Goal: Task Accomplishment & Management: Complete application form

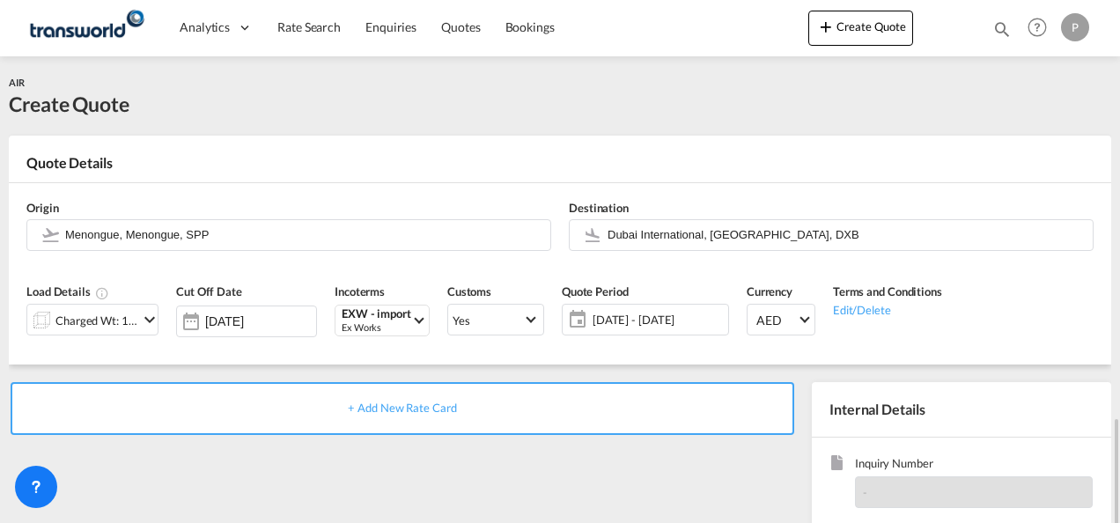
scroll to position [248, 0]
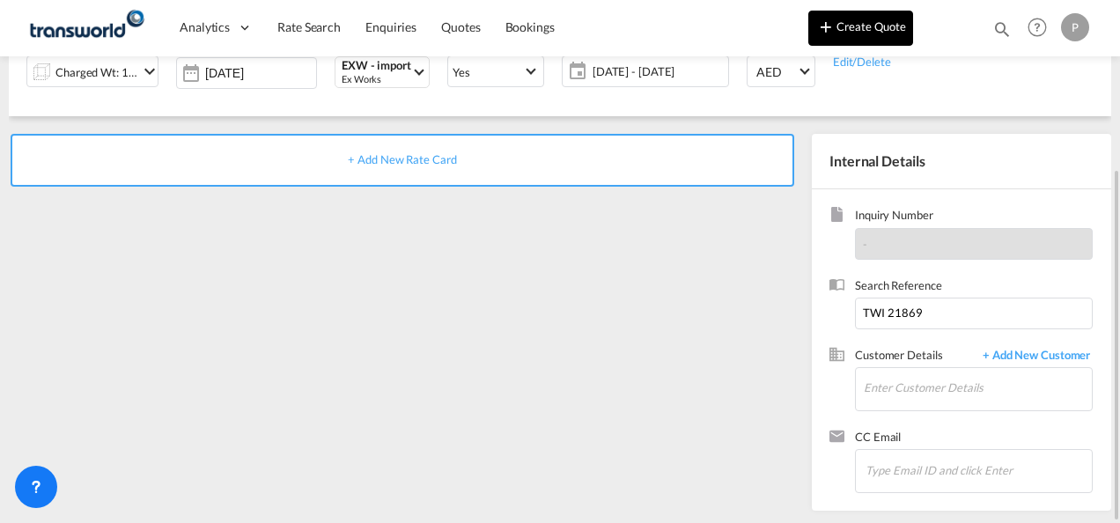
click at [857, 32] on button "Create Quote" at bounding box center [860, 28] width 105 height 35
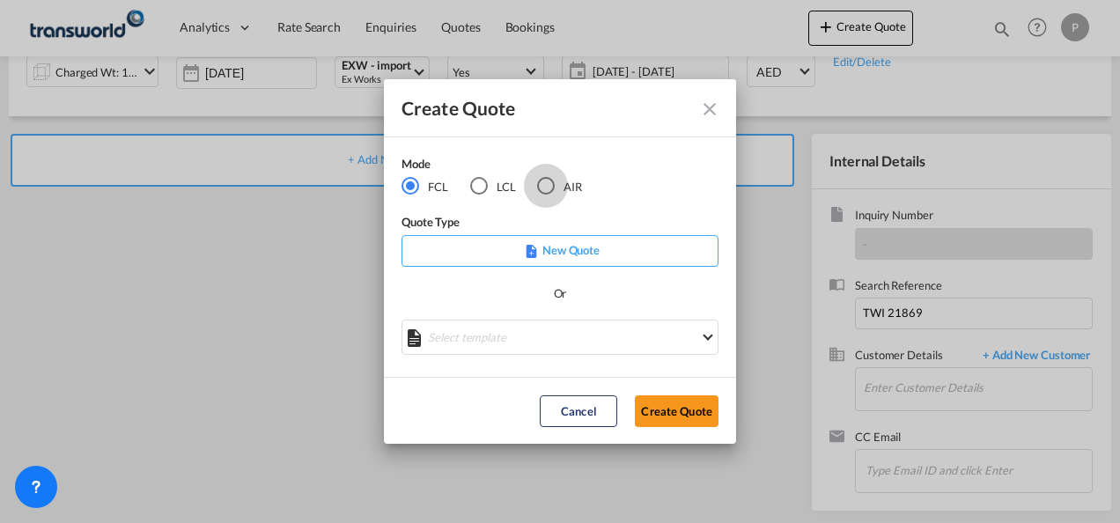
click at [547, 185] on div "AIR" at bounding box center [546, 186] width 18 height 18
click at [667, 418] on button "Create Quote" at bounding box center [677, 411] width 84 height 32
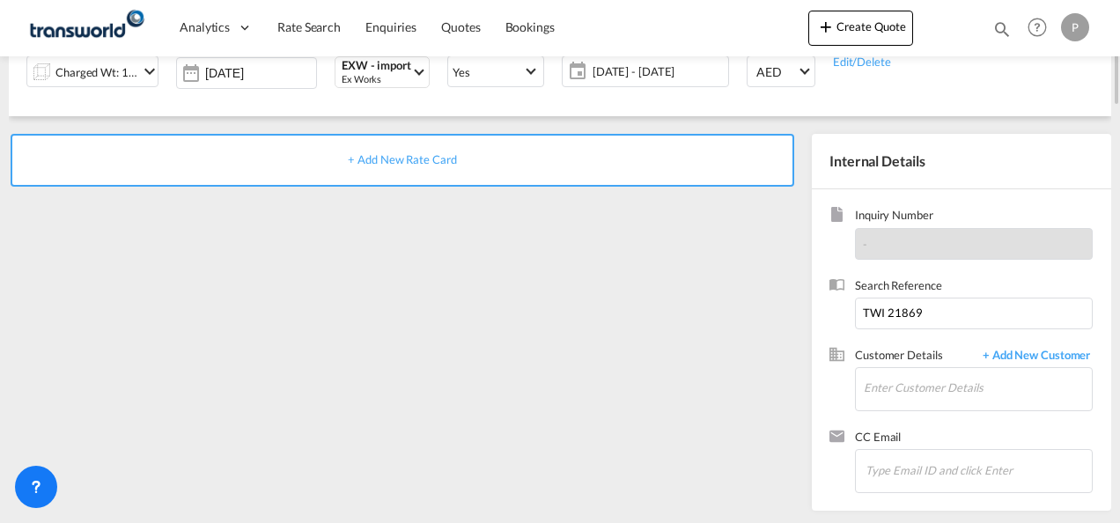
scroll to position [0, 0]
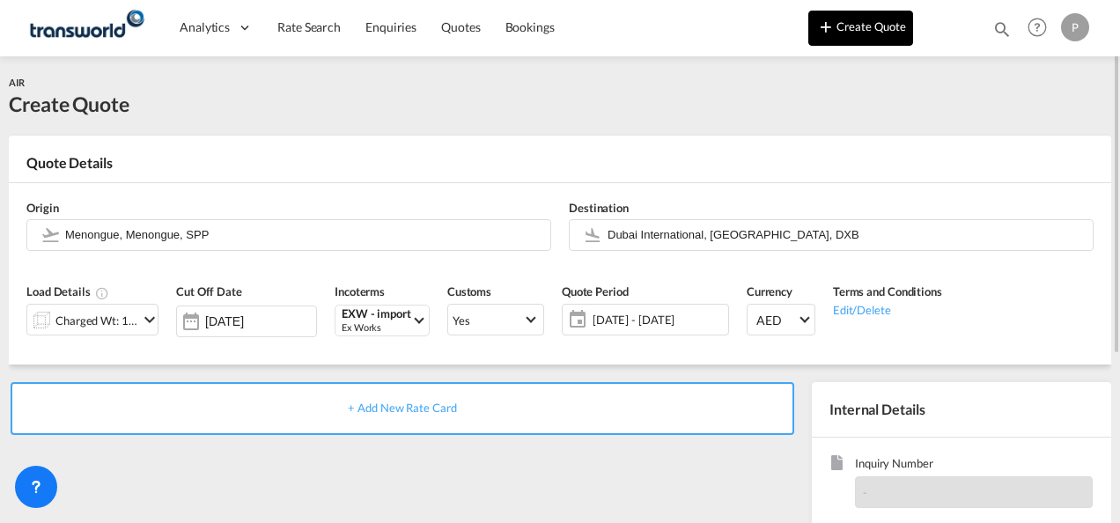
click at [868, 26] on button "Create Quote" at bounding box center [860, 28] width 105 height 35
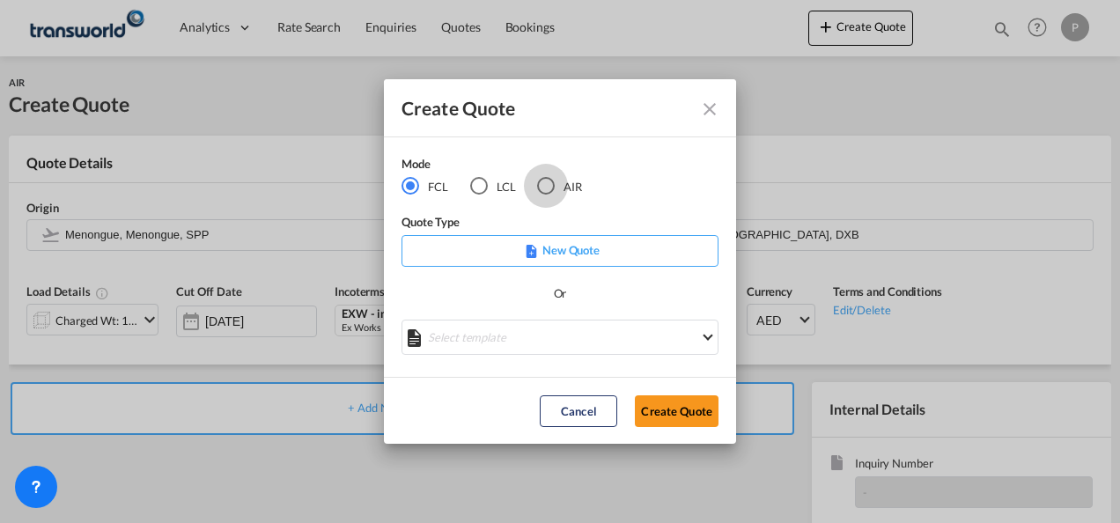
click at [544, 185] on div "AIR" at bounding box center [546, 186] width 18 height 18
click at [667, 409] on button "Create Quote" at bounding box center [677, 411] width 84 height 32
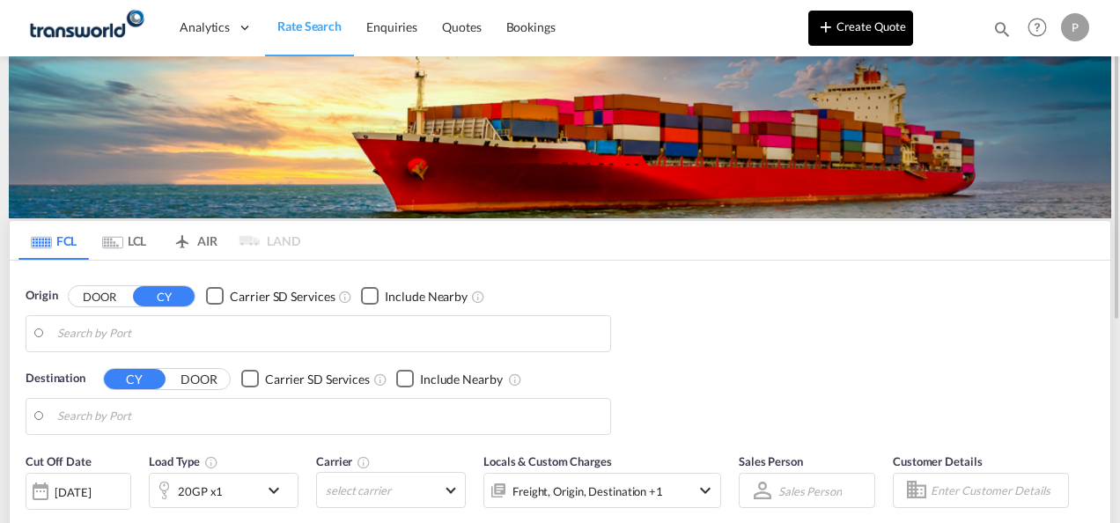
click at [851, 34] on button "Create Quote" at bounding box center [860, 28] width 105 height 35
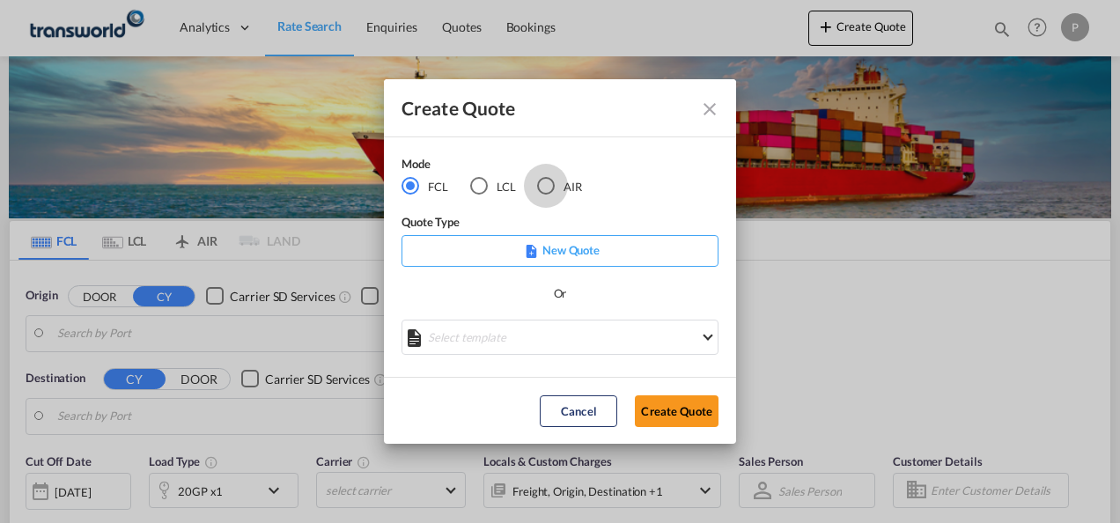
click at [547, 183] on div "AIR" at bounding box center [546, 186] width 18 height 18
click at [682, 402] on button "Create Quote" at bounding box center [677, 411] width 84 height 32
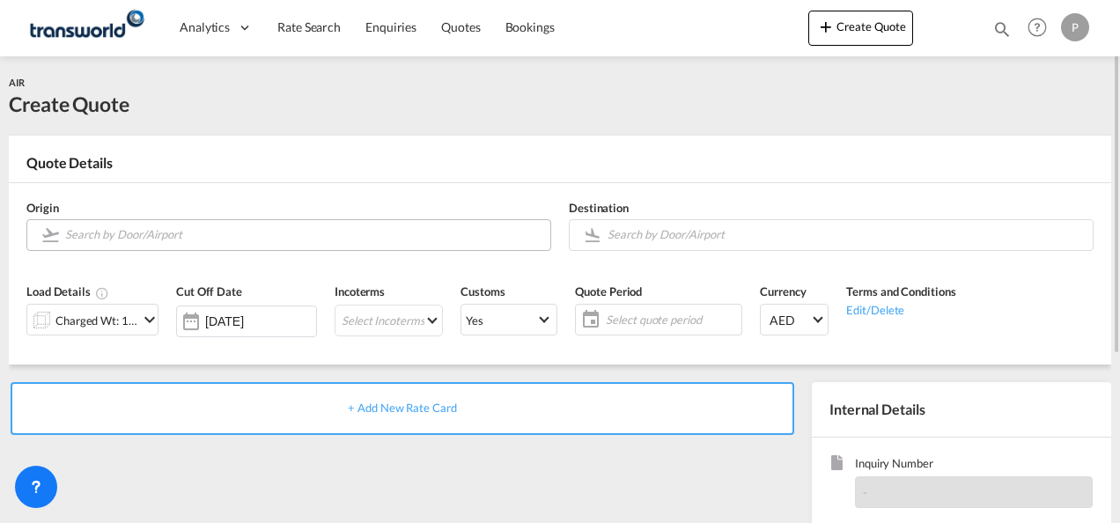
click at [163, 234] on input "Search by Door/Airport" at bounding box center [303, 234] width 476 height 31
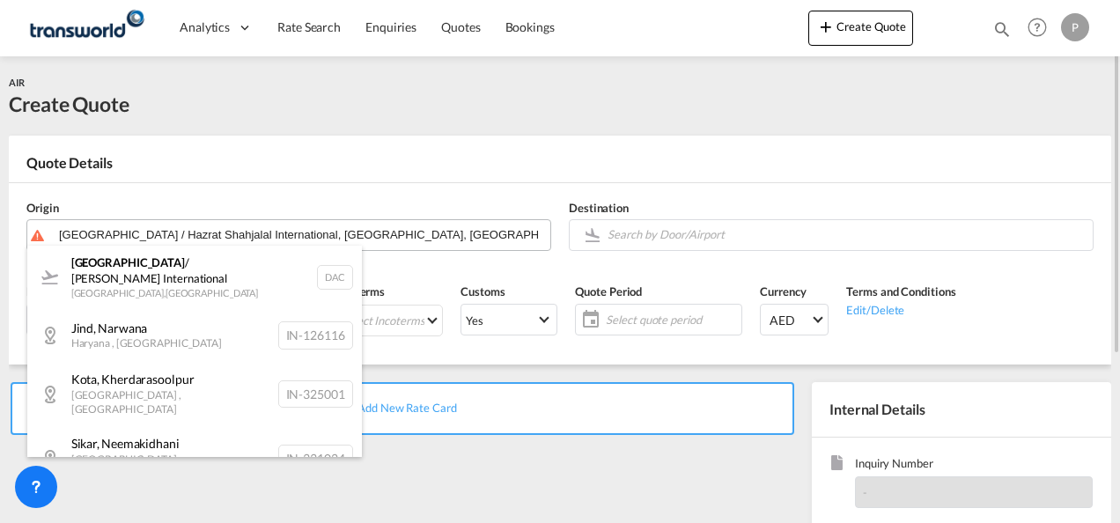
type input "[GEOGRAPHIC_DATA] / Hazrat Shahjalal International, [GEOGRAPHIC_DATA], [GEOGRAP…"
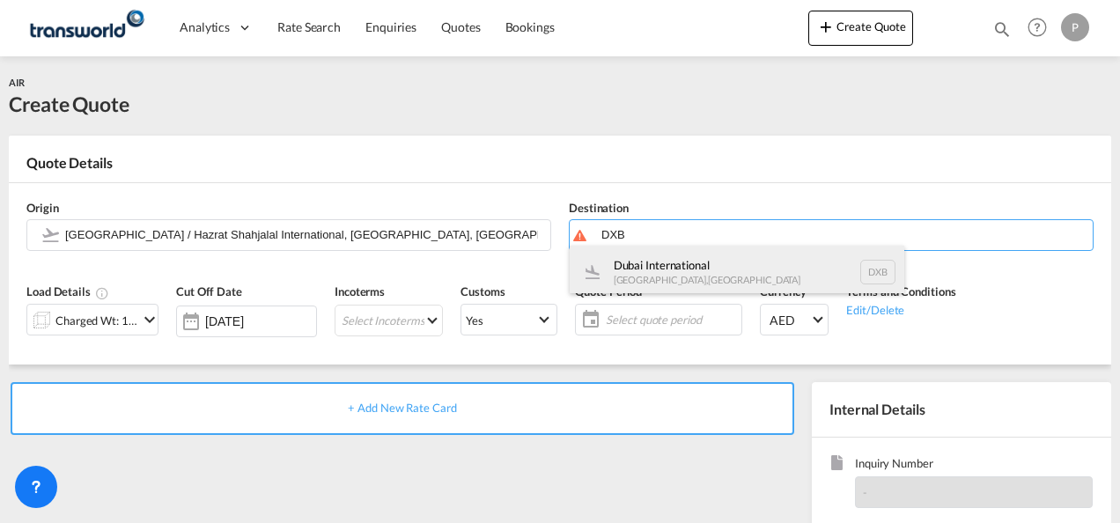
click at [643, 264] on div "Dubai International [GEOGRAPHIC_DATA] , [GEOGRAPHIC_DATA] DXB" at bounding box center [737, 272] width 335 height 53
type input "Dubai International, [GEOGRAPHIC_DATA], DXB"
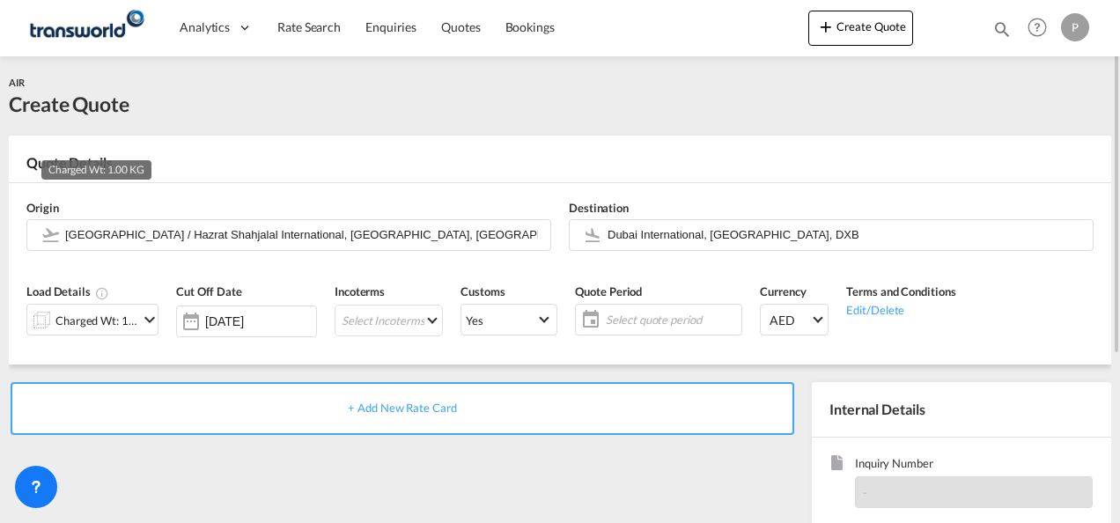
click at [123, 321] on div "Charged Wt: 1.00 KG" at bounding box center [96, 320] width 83 height 25
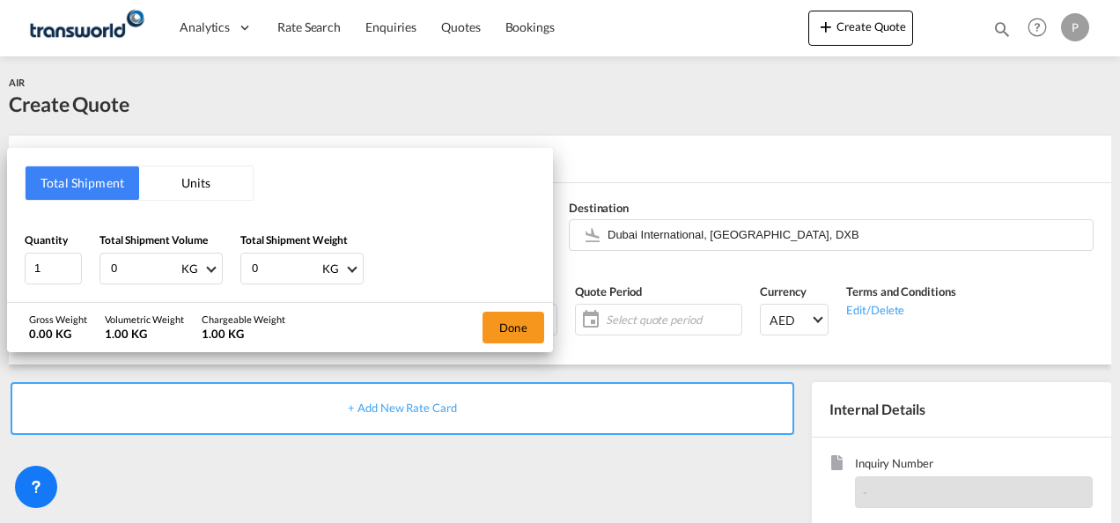
drag, startPoint x: 148, startPoint y: 267, endPoint x: -4, endPoint y: 268, distance: 151.5
click at [0, 268] on html "Analytics Dashboard Rate Search Enquiries Quotes Bookings Analytics" at bounding box center [560, 261] width 1120 height 523
type input "185"
type input "180"
click at [493, 324] on button "Done" at bounding box center [514, 328] width 62 height 32
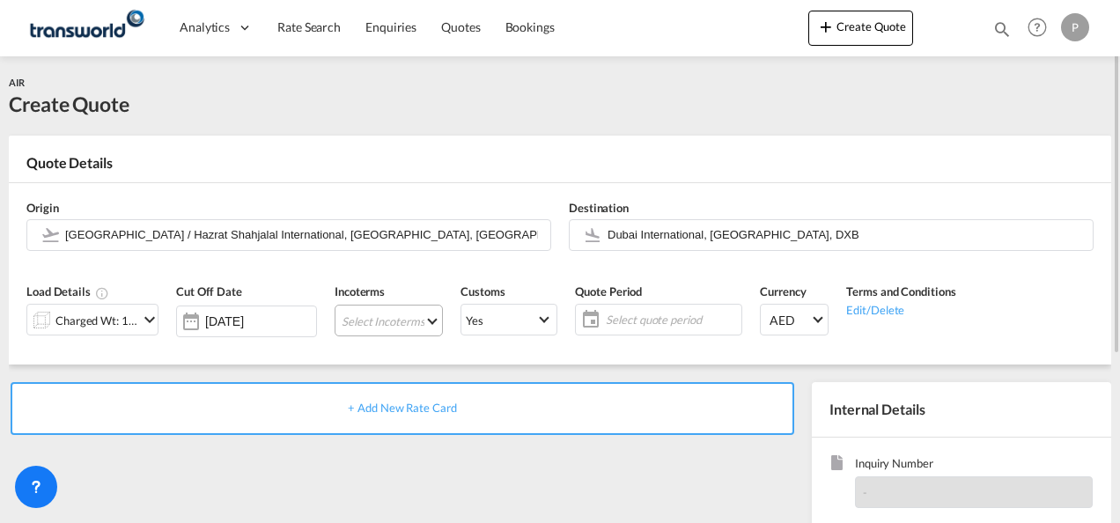
click at [379, 322] on md-select "Select Incoterms CFR - import Cost and Freight CIP - export Carriage and Insura…" at bounding box center [389, 321] width 108 height 32
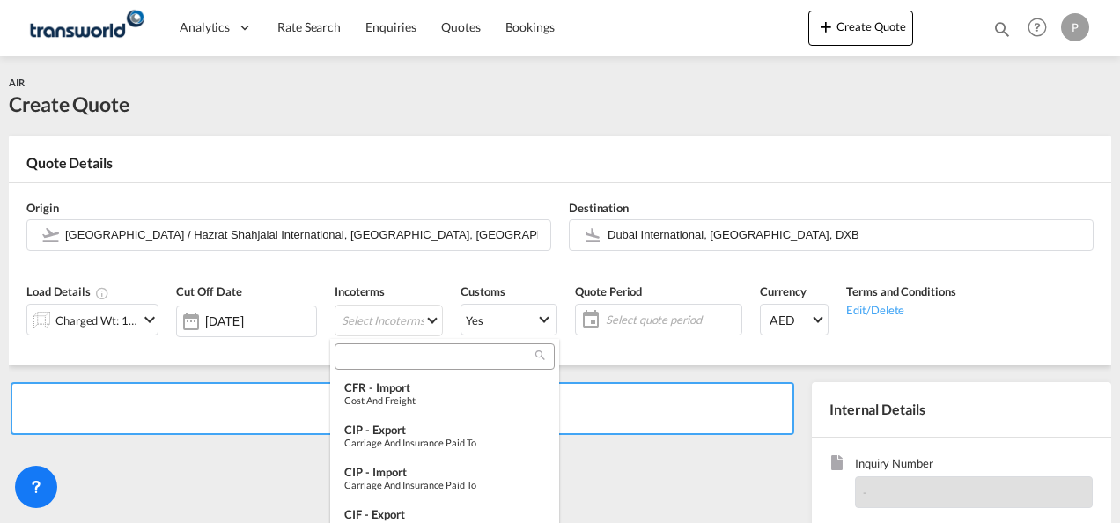
click at [398, 361] on input "search" at bounding box center [437, 357] width 195 height 16
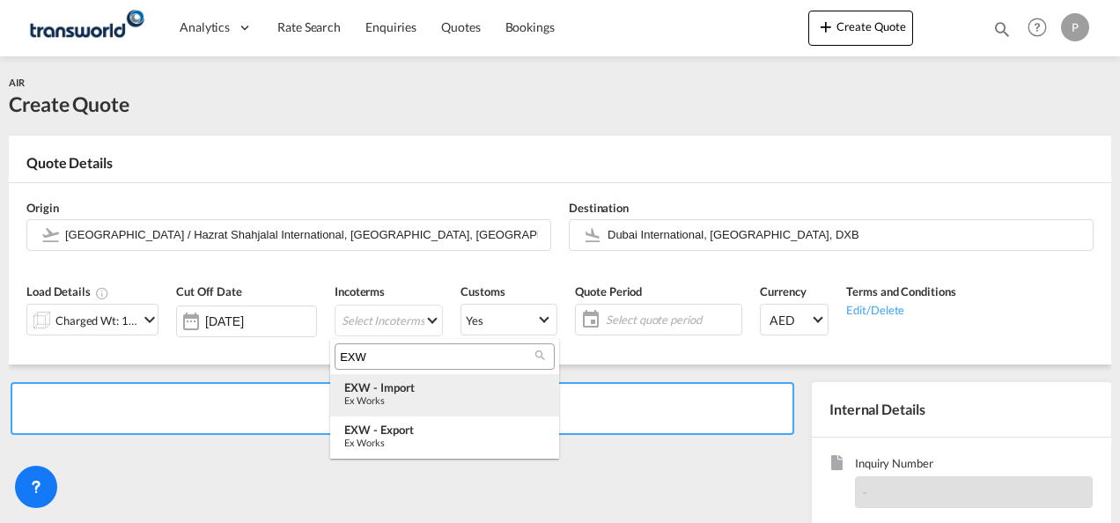
type input "EXW"
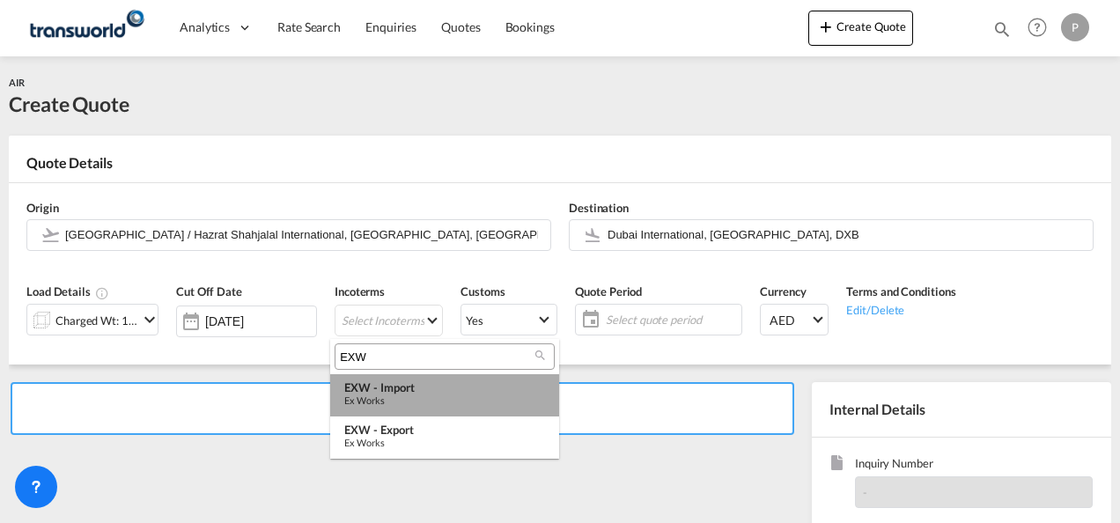
click at [421, 394] on div "Ex Works" at bounding box center [444, 399] width 201 height 11
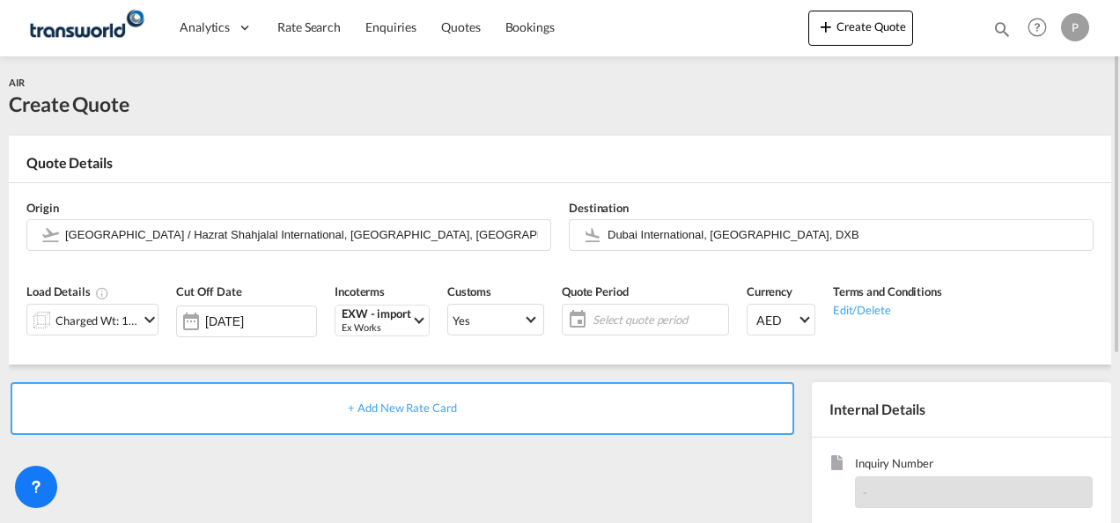
click at [605, 323] on span "Select quote period" at bounding box center [658, 320] width 131 height 16
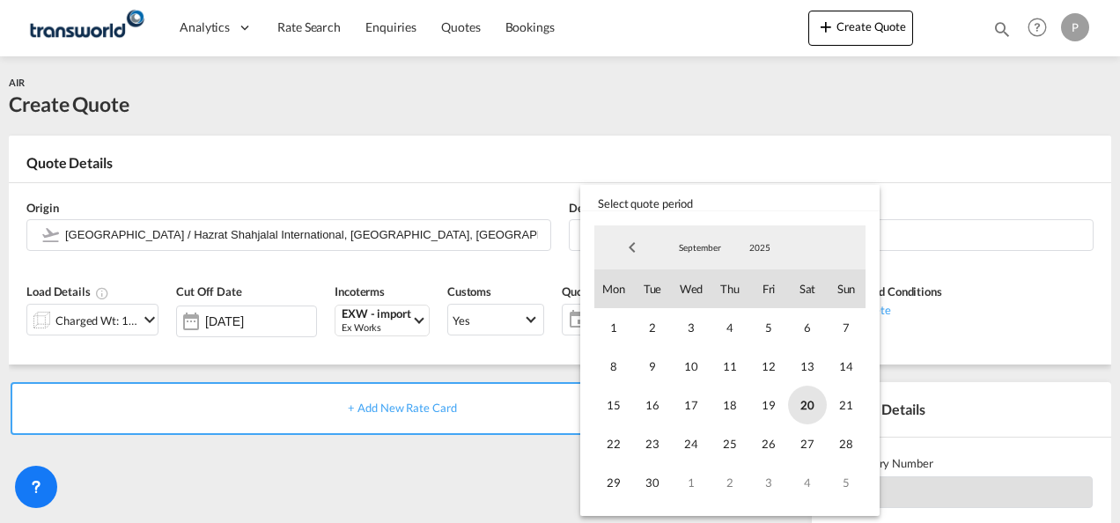
click at [810, 407] on span "20" at bounding box center [807, 405] width 39 height 39
drag, startPoint x: 654, startPoint y: 483, endPoint x: 682, endPoint y: 478, distance: 27.6
click at [654, 483] on span "30" at bounding box center [652, 482] width 39 height 39
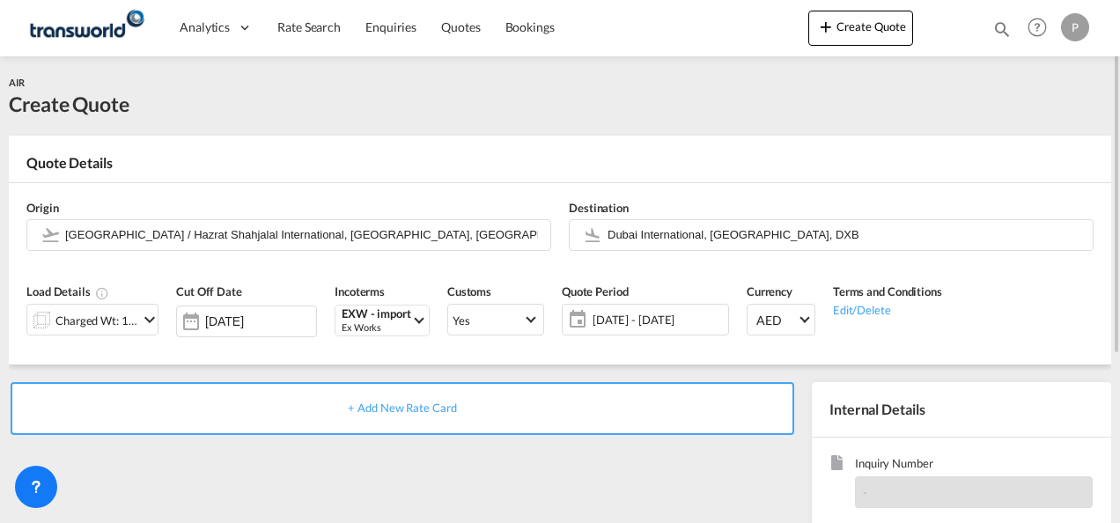
scroll to position [176, 0]
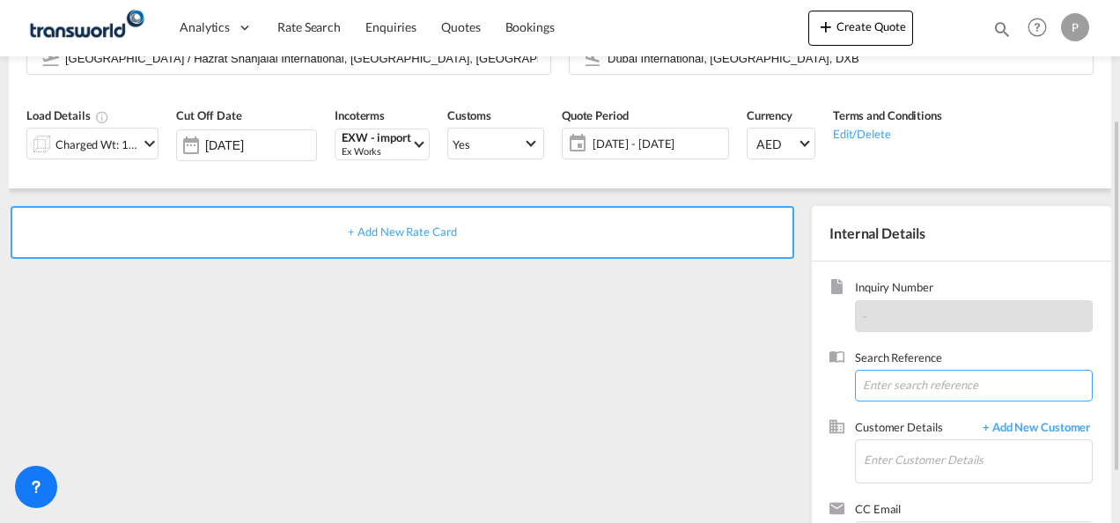
click at [884, 380] on input at bounding box center [974, 386] width 238 height 32
click at [892, 387] on input at bounding box center [974, 386] width 238 height 32
paste input "77903371476"
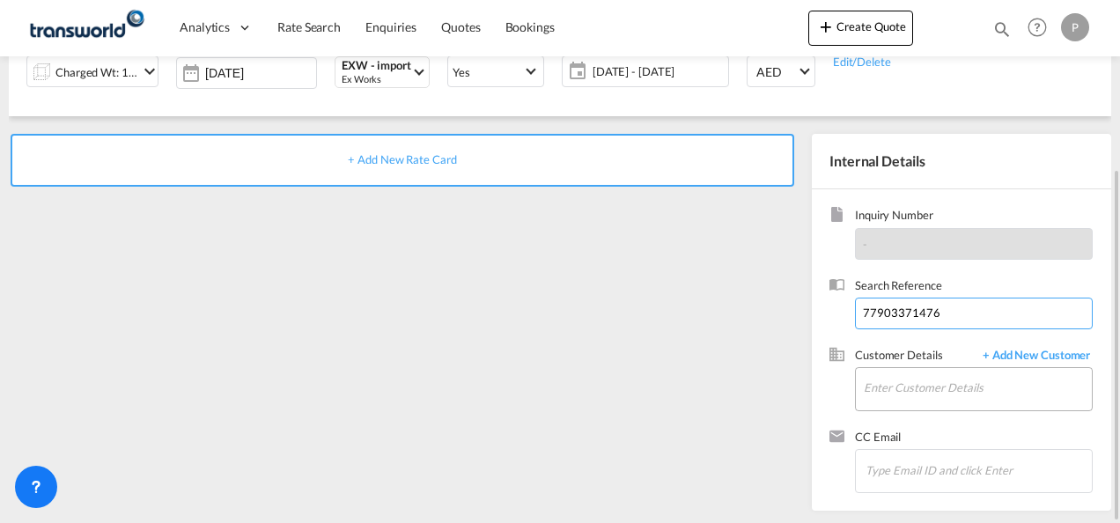
type input "77903371476"
click at [925, 388] on input "Enter Customer Details" at bounding box center [978, 388] width 228 height 40
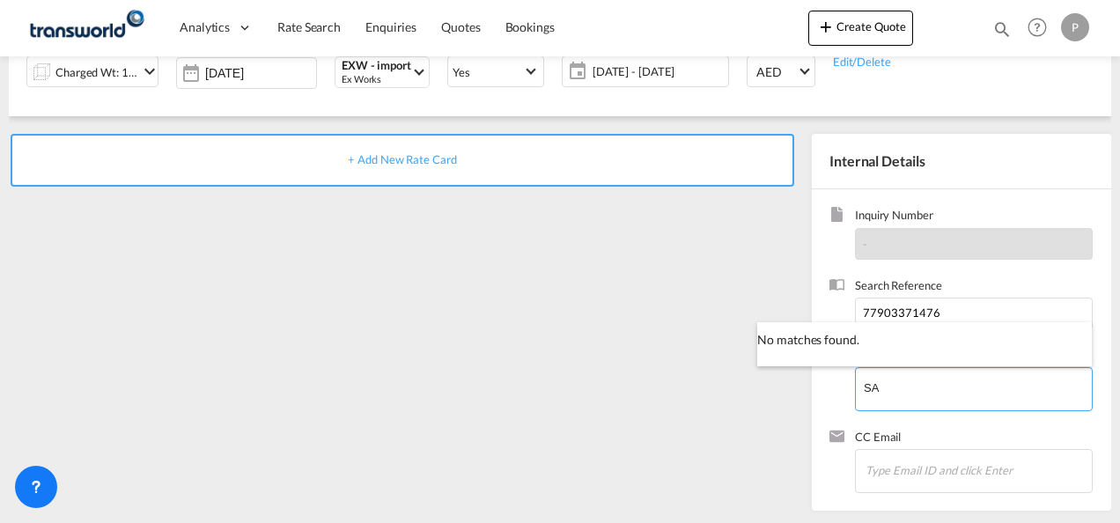
type input "S"
type input "T"
type input "SAFF"
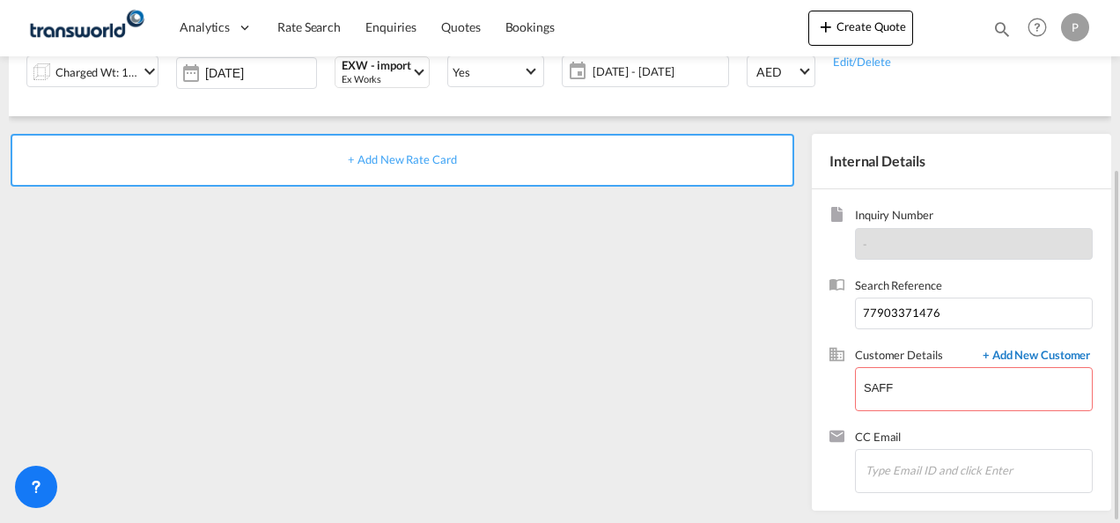
click at [1030, 361] on span "+ Add New Customer" at bounding box center [1033, 357] width 119 height 20
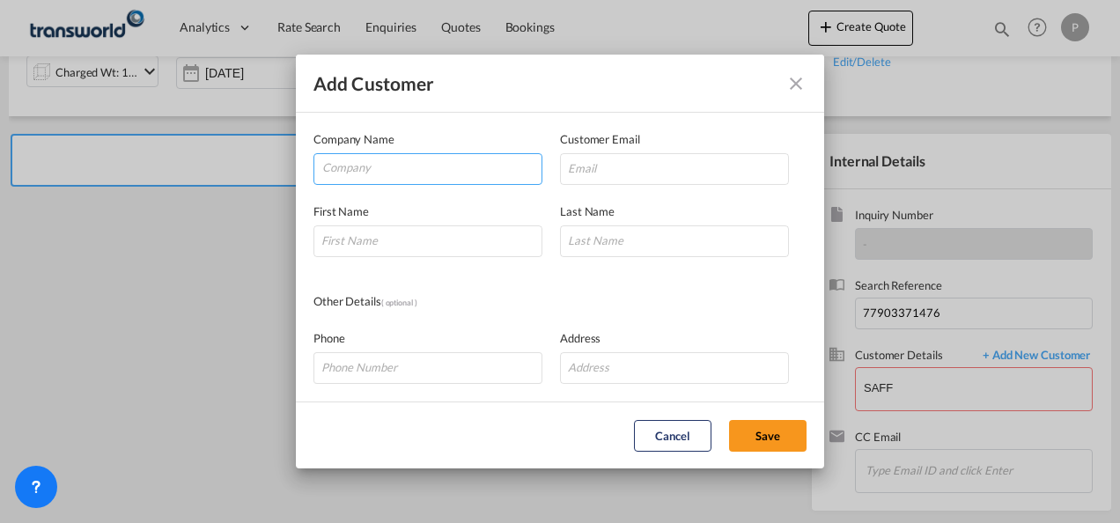
click at [391, 176] on input "Company" at bounding box center [431, 167] width 219 height 26
type input "S"
type input "THE SAF"
click at [100, 266] on div "Add Customer Company Name THE SAF Customer Email First Name Last Name Other Det…" at bounding box center [560, 261] width 1120 height 523
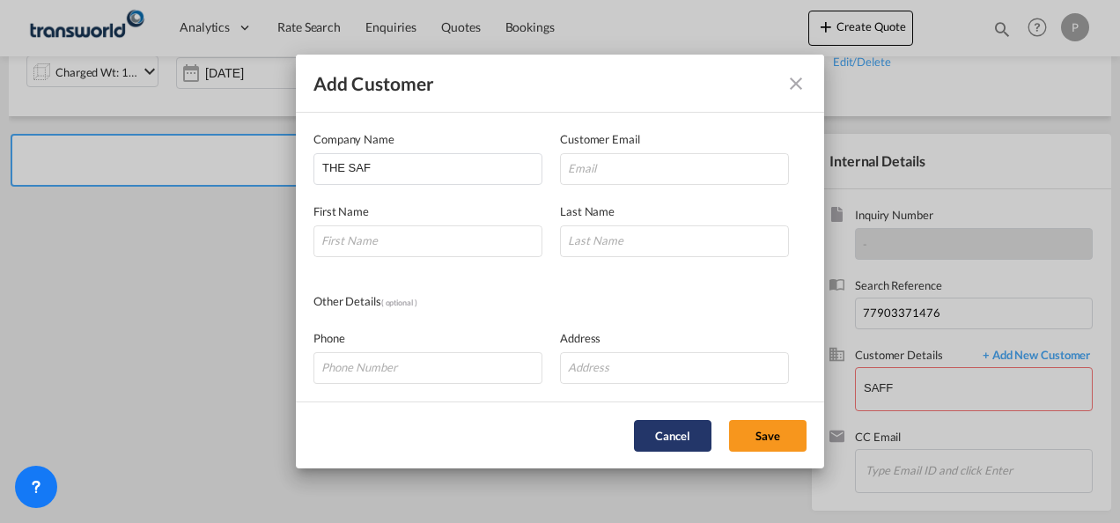
click at [658, 436] on button "Cancel" at bounding box center [672, 436] width 77 height 32
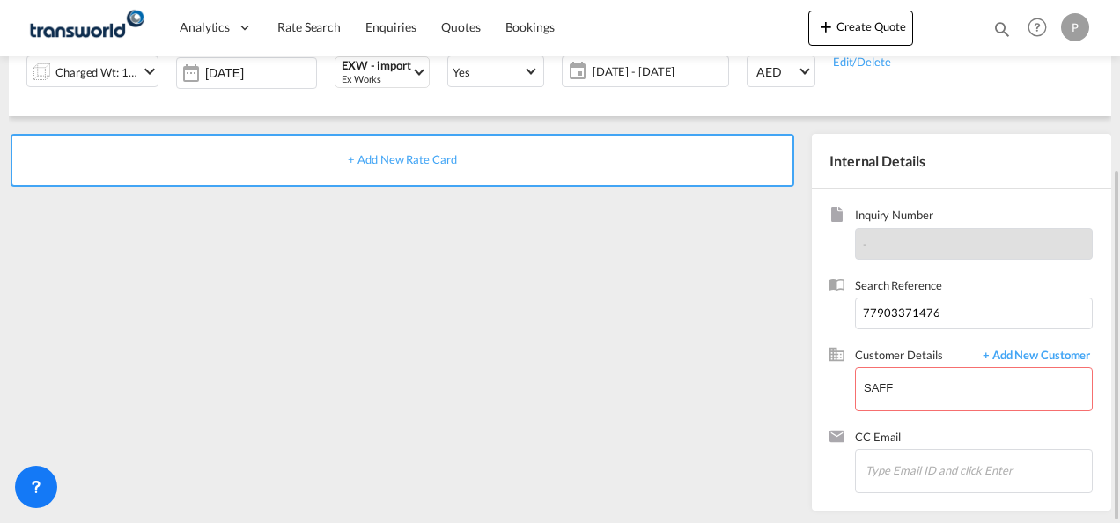
click at [634, 327] on div "+ Add New Rate Card" at bounding box center [406, 318] width 794 height 368
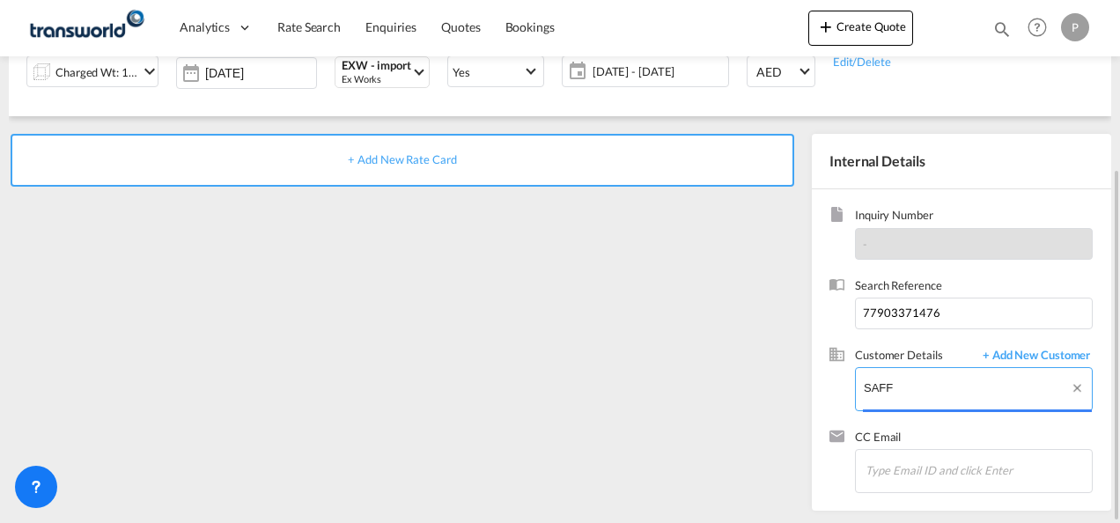
click at [910, 384] on input "SAFF" at bounding box center [978, 388] width 228 height 40
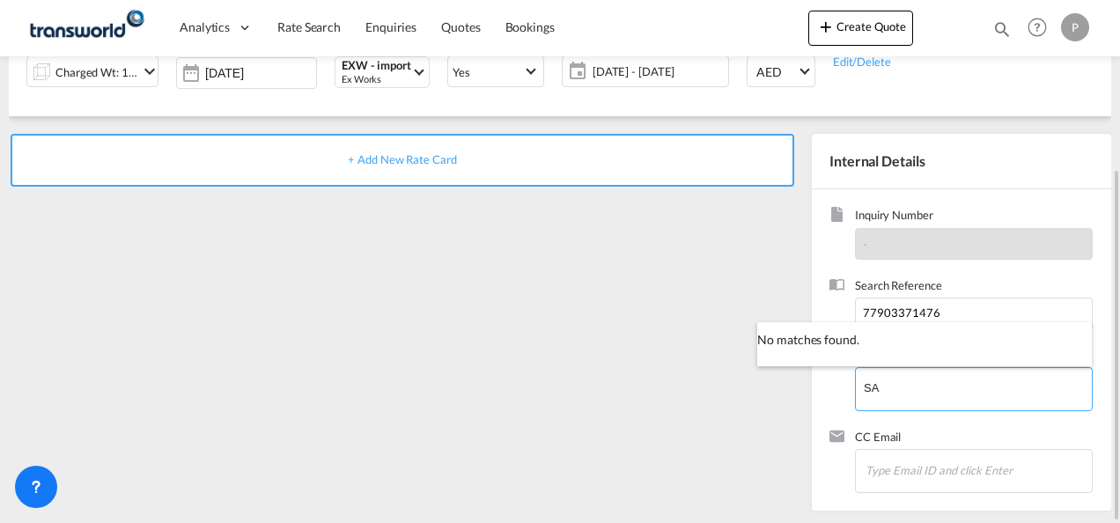
type input "S"
type input "SAF"
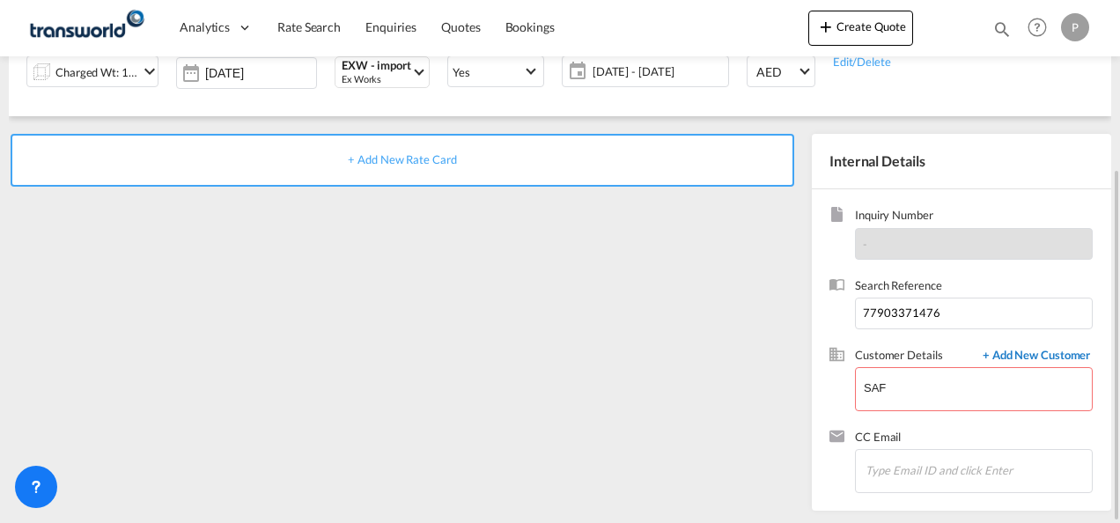
click at [1032, 353] on span "+ Add New Customer" at bounding box center [1033, 357] width 119 height 20
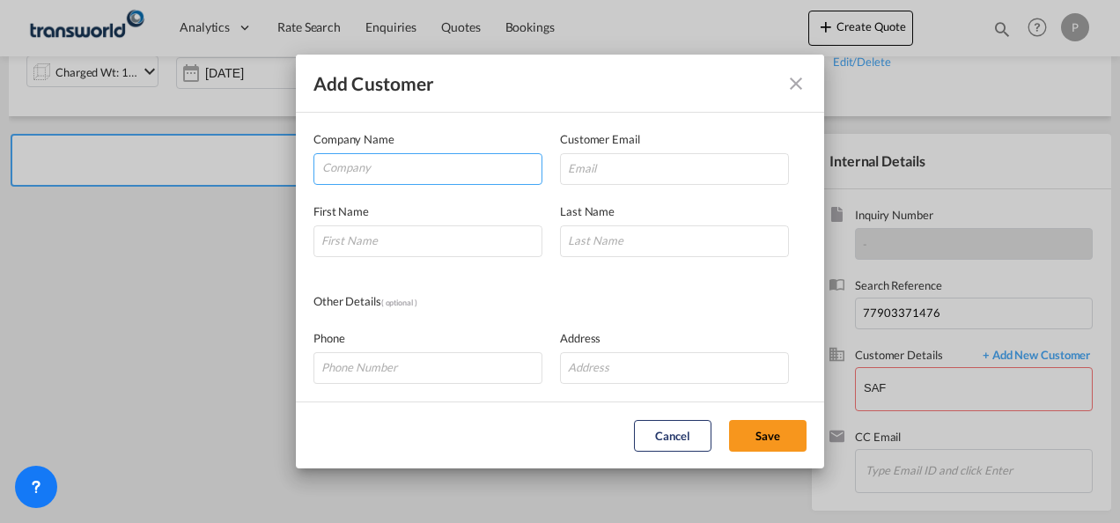
click at [357, 173] on input "Company" at bounding box center [431, 167] width 219 height 26
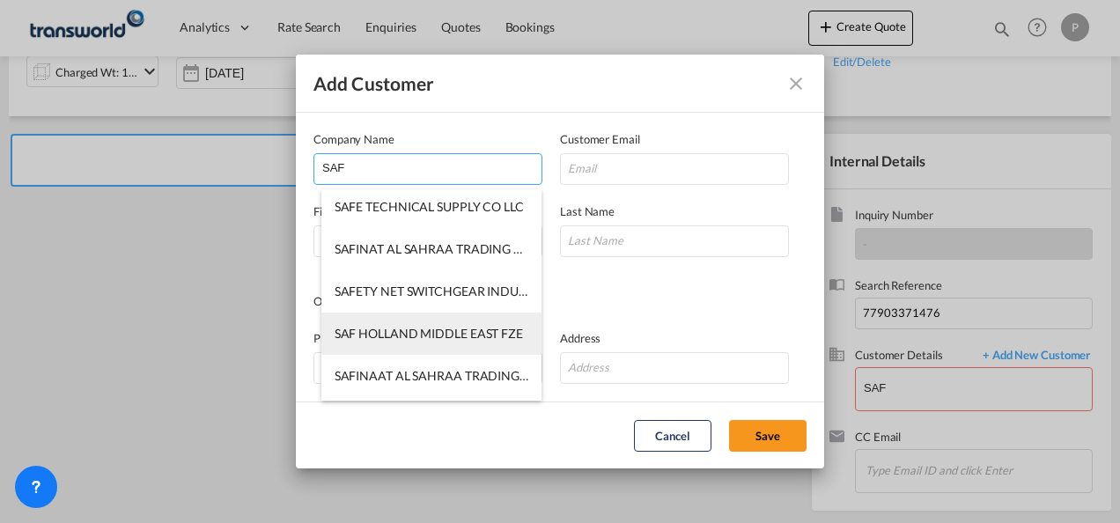
scroll to position [127, 0]
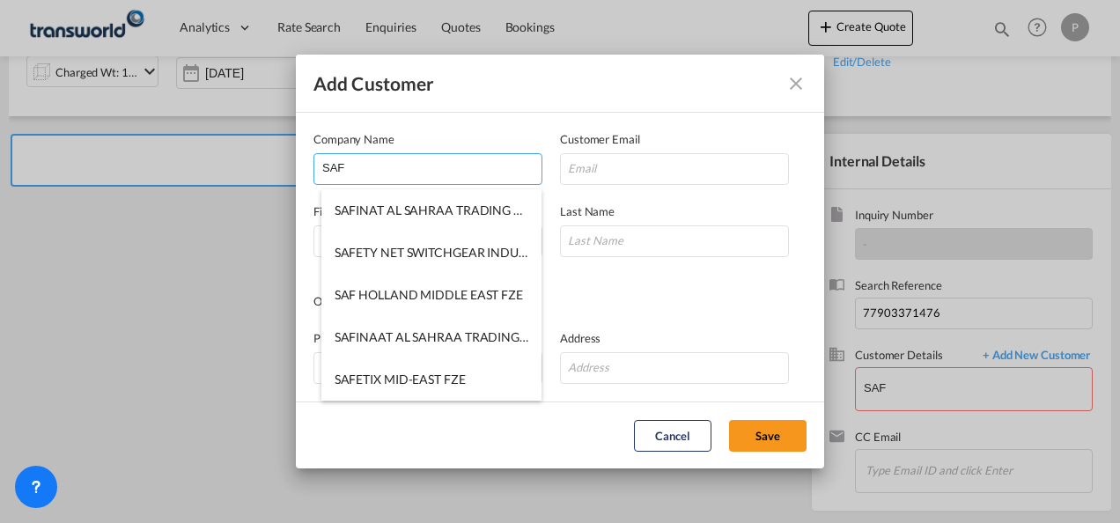
drag, startPoint x: 387, startPoint y: 158, endPoint x: 127, endPoint y: 166, distance: 259.9
click at [127, 166] on div "Add Customer Company Name SAF Customer Email First Name Last Name Other Details…" at bounding box center [560, 261] width 1120 height 523
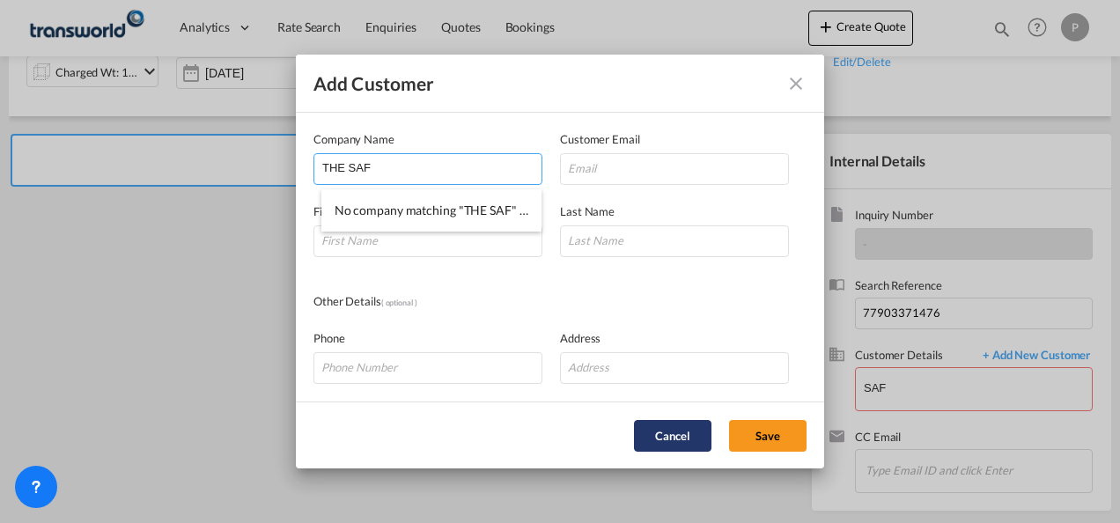
type input "THE SAF"
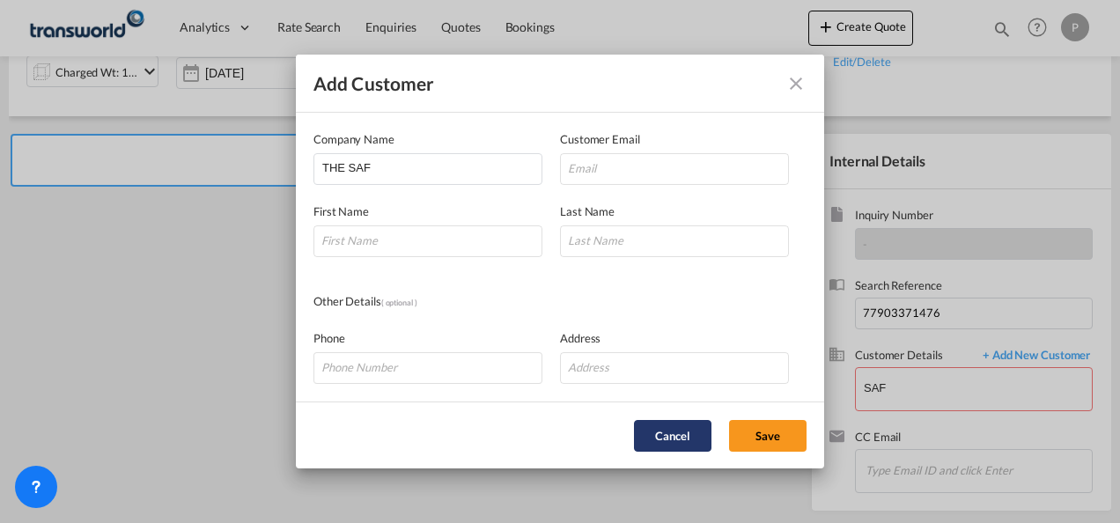
click at [669, 434] on button "Cancel" at bounding box center [672, 436] width 77 height 32
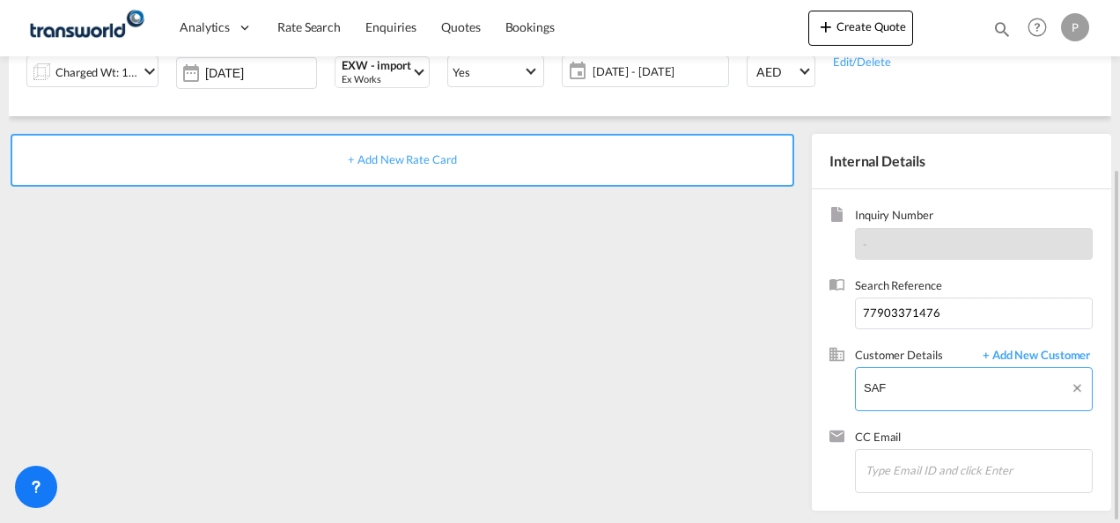
click at [904, 386] on input "SAF" at bounding box center [978, 388] width 228 height 40
type input "S"
click at [1014, 352] on span "+ Add New Customer" at bounding box center [1033, 357] width 119 height 20
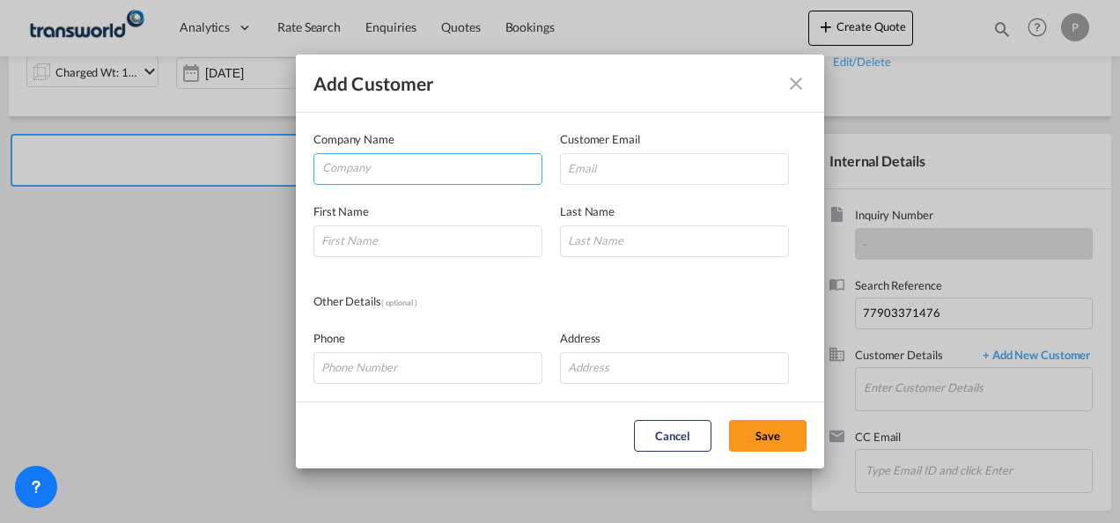
click at [384, 165] on input "Company" at bounding box center [431, 167] width 219 height 26
type input "T"
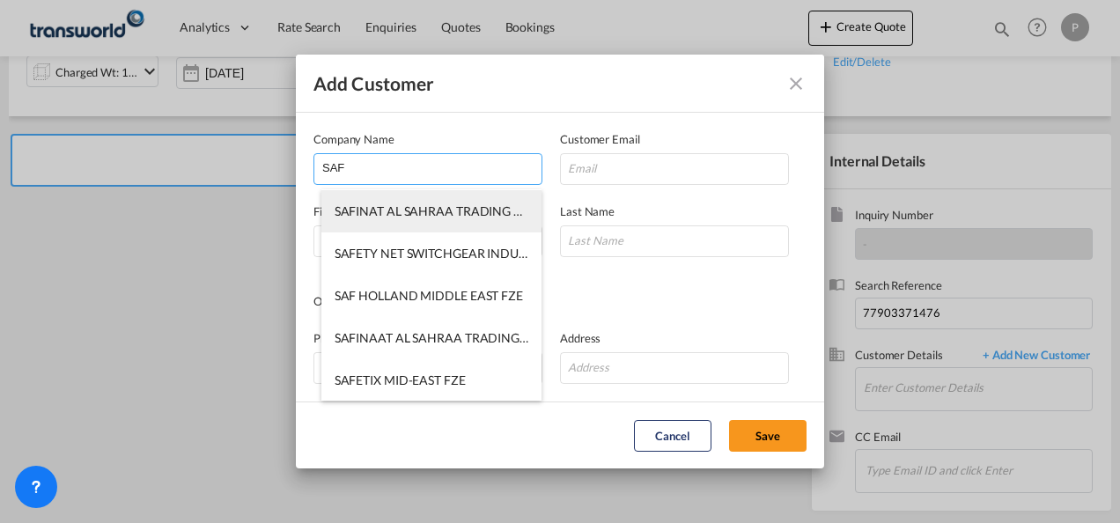
scroll to position [127, 0]
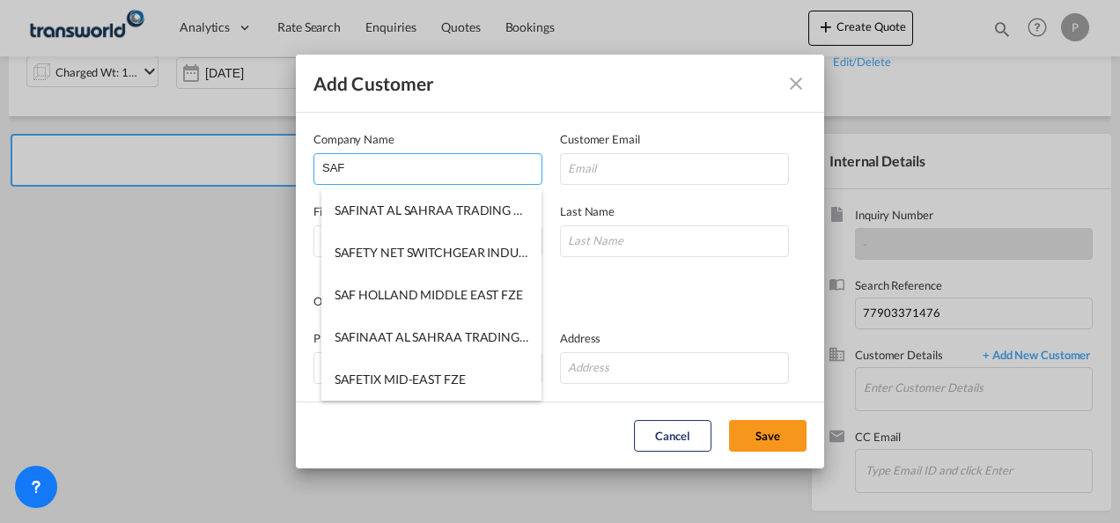
type input "SAF"
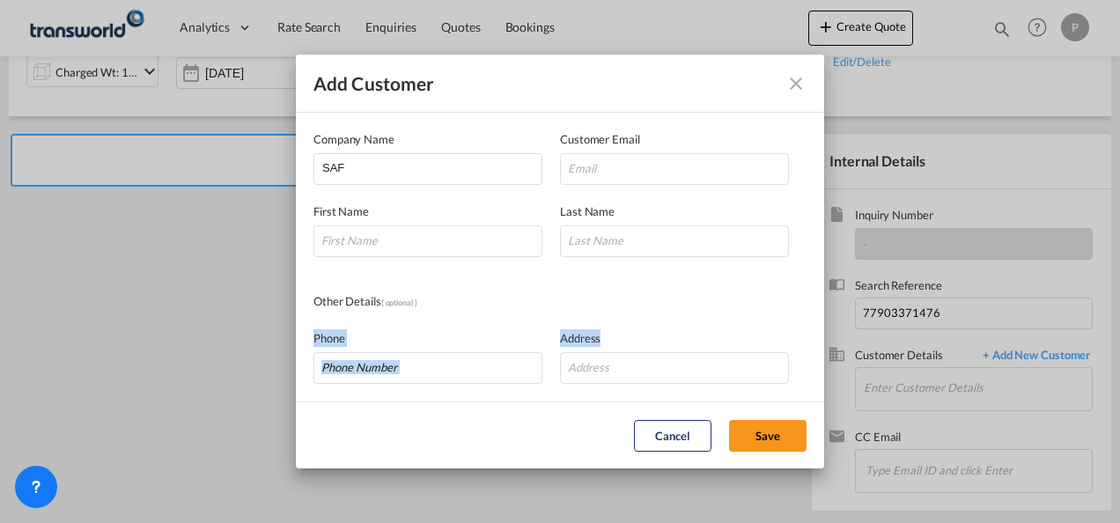
click at [649, 310] on md-dialog-content "Company Name SAF Customer Email First Name Last Name Other Details ( optional )…" at bounding box center [560, 257] width 528 height 289
click at [674, 430] on button "Cancel" at bounding box center [672, 436] width 77 height 32
